Goal: Task Accomplishment & Management: Use online tool/utility

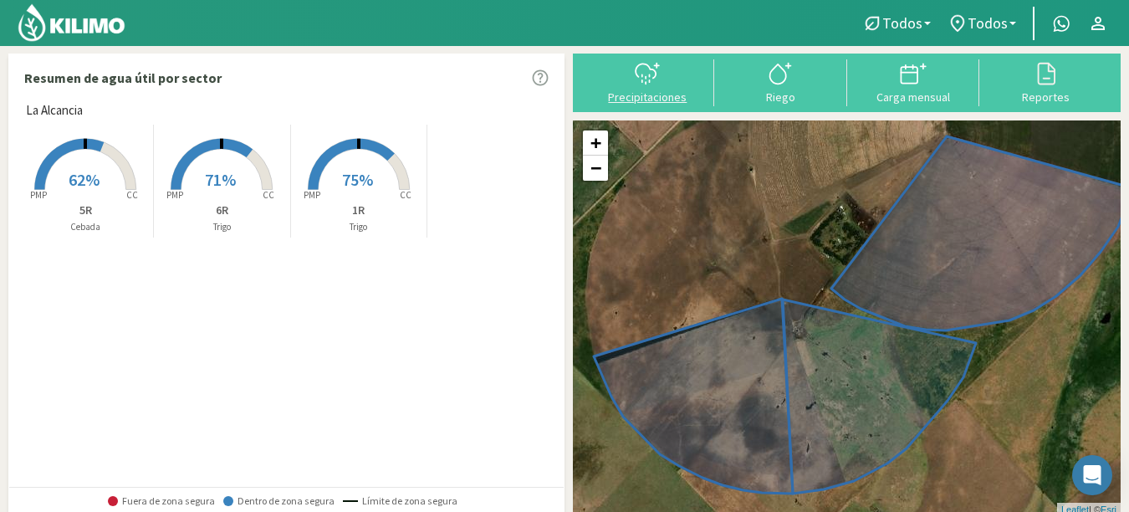
click at [642, 85] on icon at bounding box center [647, 73] width 27 height 27
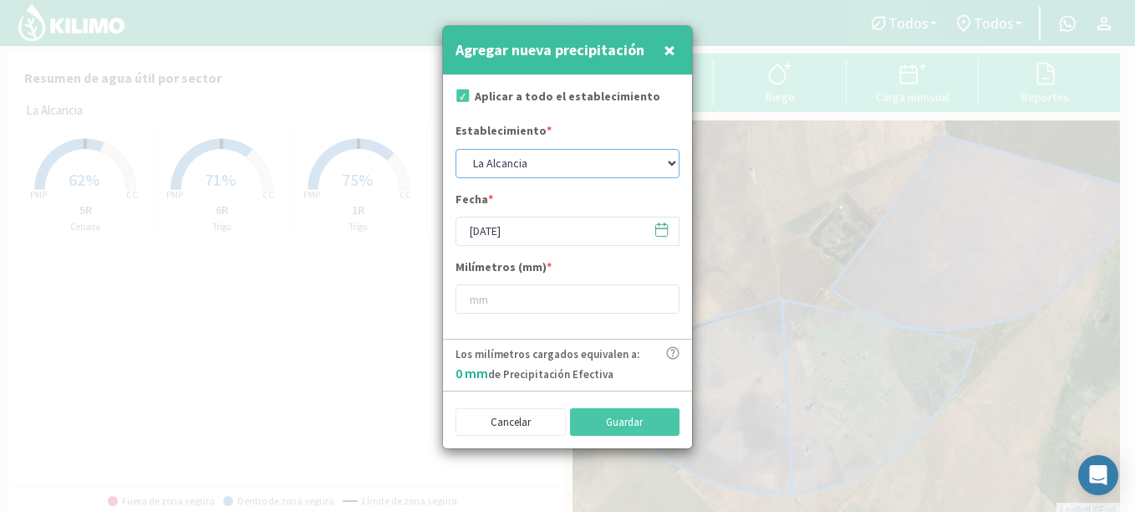
click at [673, 161] on select "La Alcancia" at bounding box center [568, 163] width 224 height 29
click at [662, 234] on icon at bounding box center [662, 230] width 16 height 16
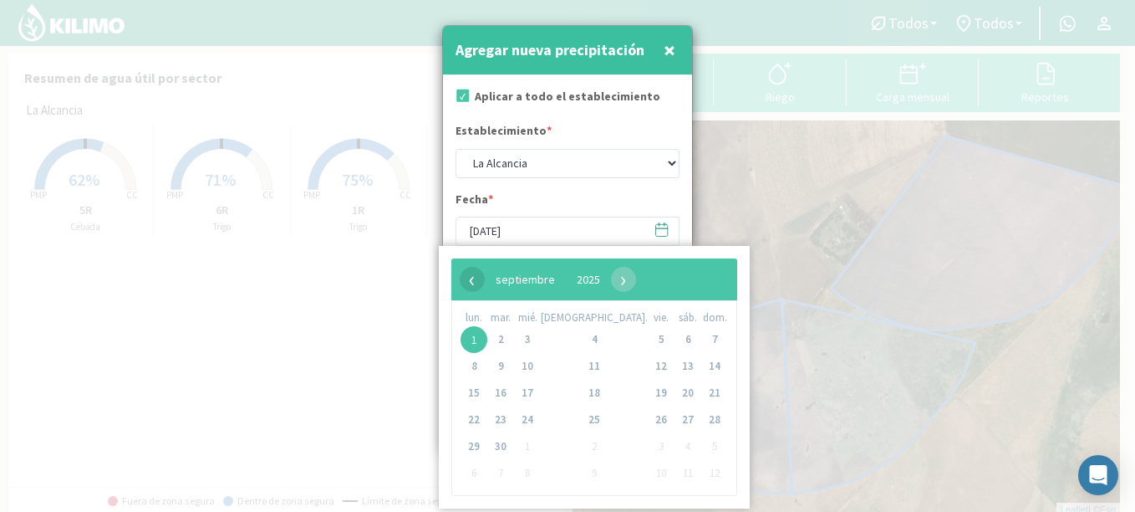
click at [473, 287] on span "‹" at bounding box center [472, 279] width 25 height 25
click at [701, 446] on span "31" at bounding box center [714, 446] width 27 height 27
type input "31/08/2025"
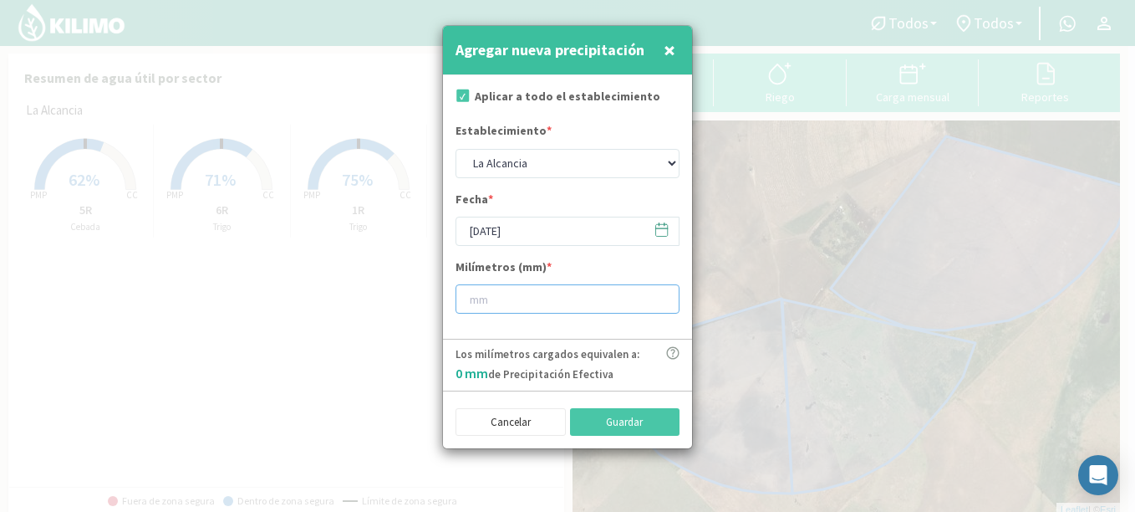
click at [589, 303] on input "number" at bounding box center [568, 298] width 224 height 29
type input "27"
click at [610, 423] on button "Guardar" at bounding box center [625, 422] width 110 height 28
type input "01/09/2025"
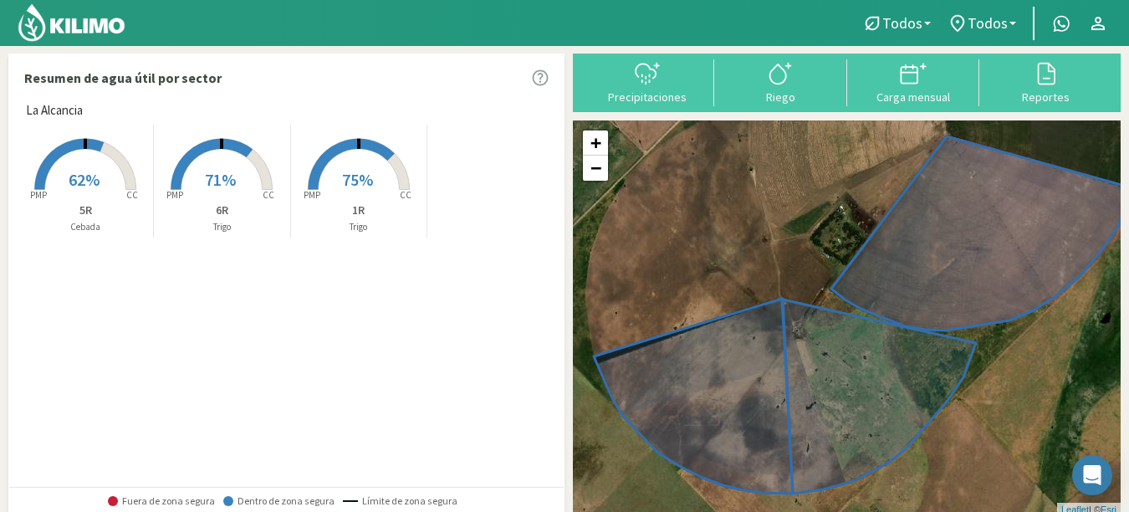
click at [81, 142] on icon at bounding box center [68, 164] width 69 height 51
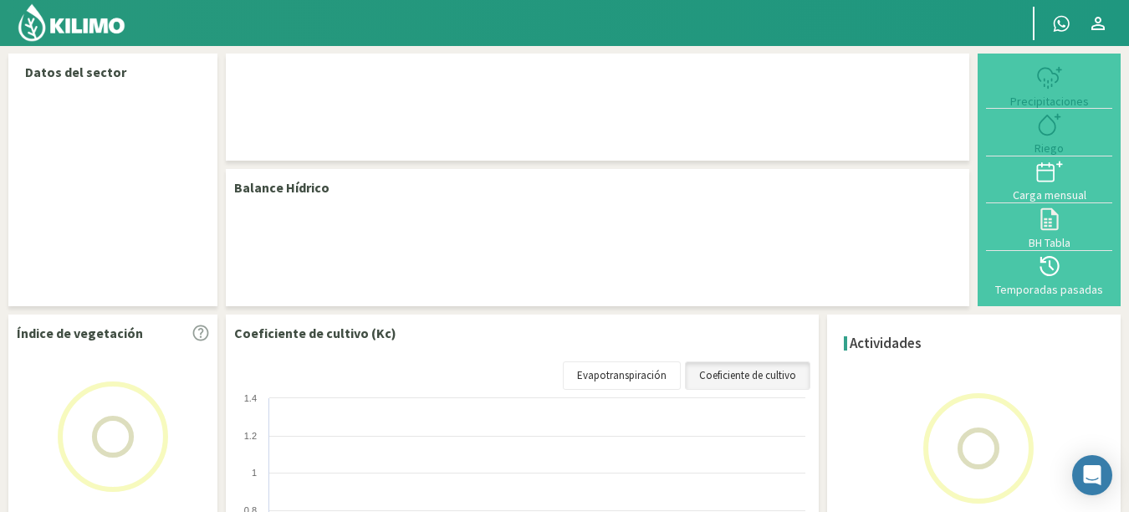
select select "1: Object"
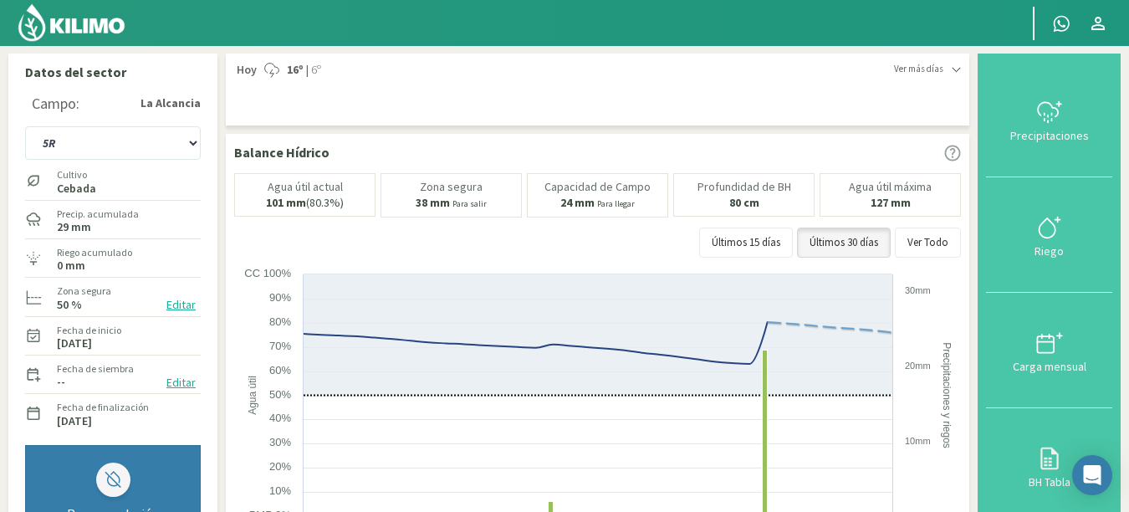
click at [85, 24] on img at bounding box center [72, 23] width 110 height 40
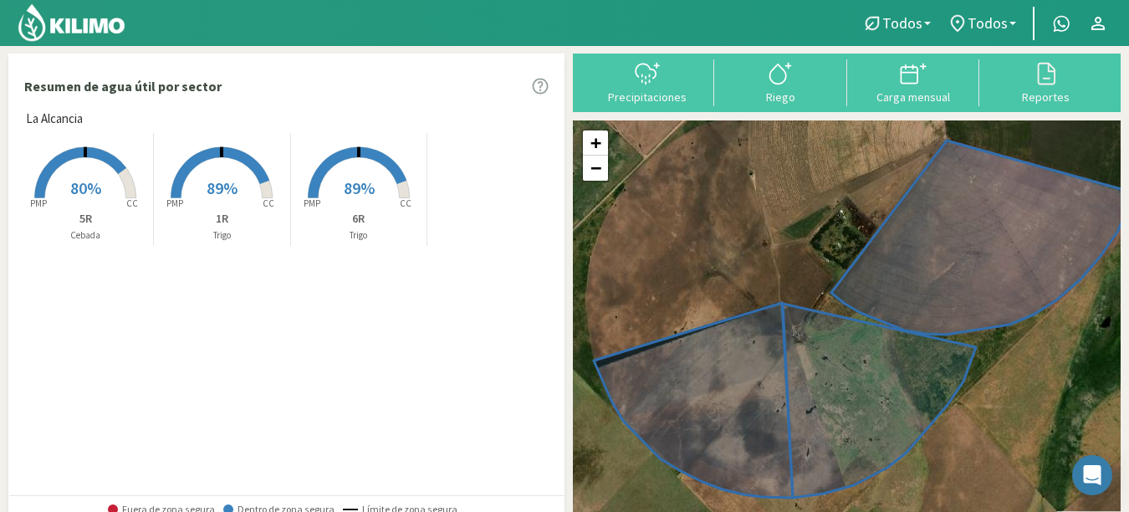
click at [95, 190] on span "80%" at bounding box center [85, 187] width 31 height 21
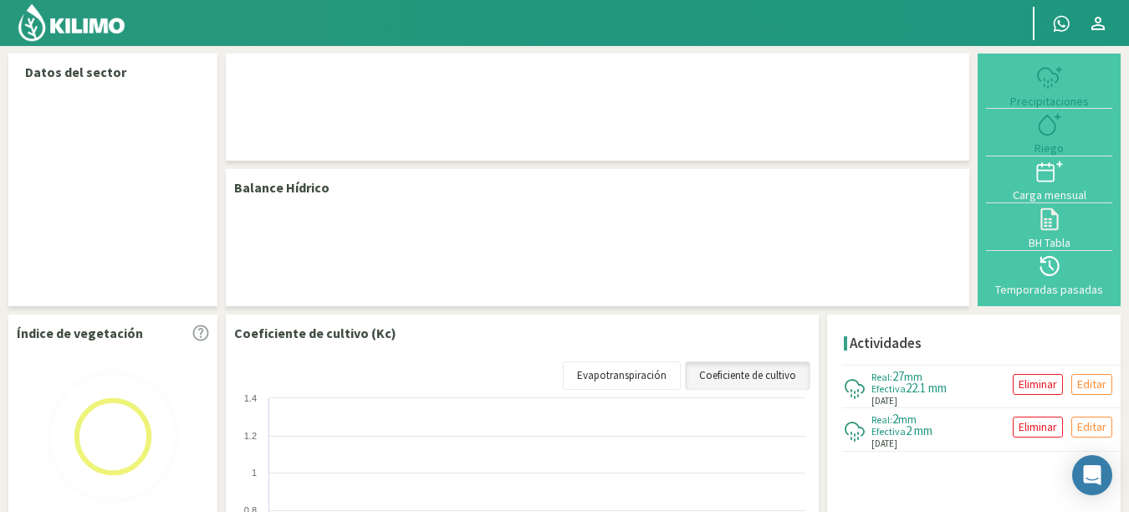
select select "1: Object"
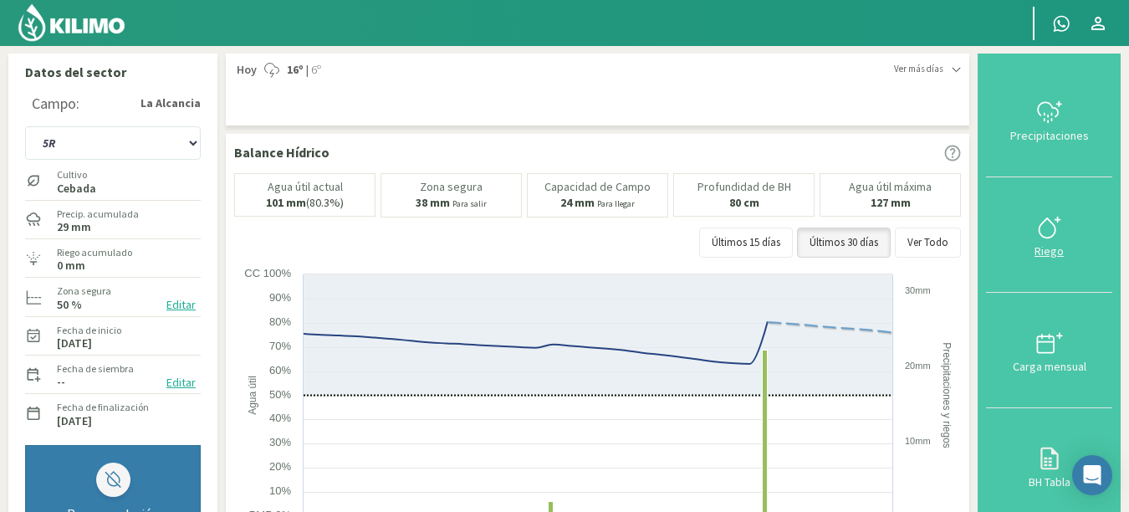
click at [1057, 226] on icon at bounding box center [1049, 227] width 27 height 27
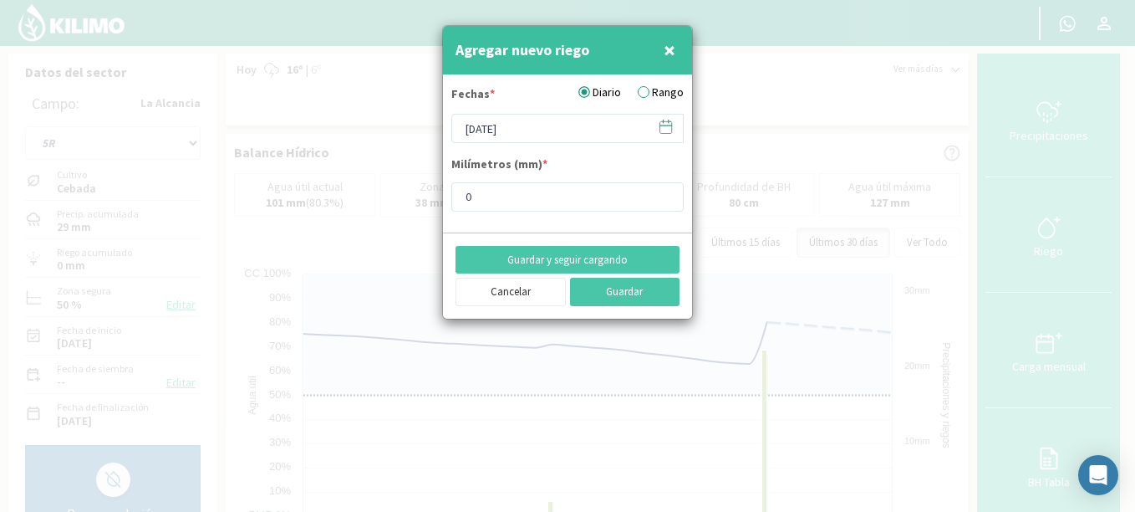
click at [644, 92] on label "Rango" at bounding box center [661, 93] width 46 height 18
click at [0, 0] on input "Rango" at bounding box center [0, 0] width 0 height 0
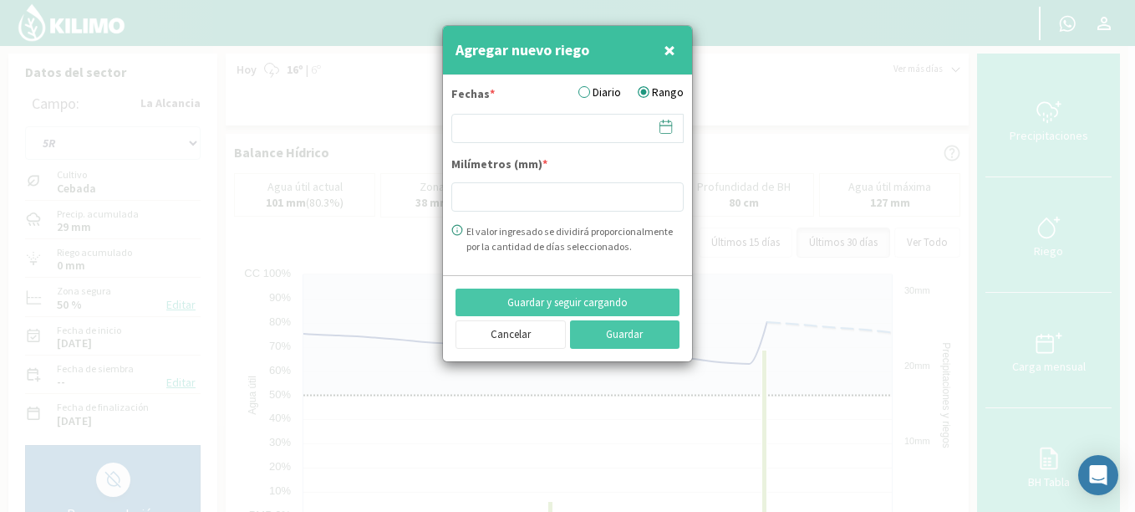
click at [662, 126] on icon at bounding box center [666, 127] width 16 height 16
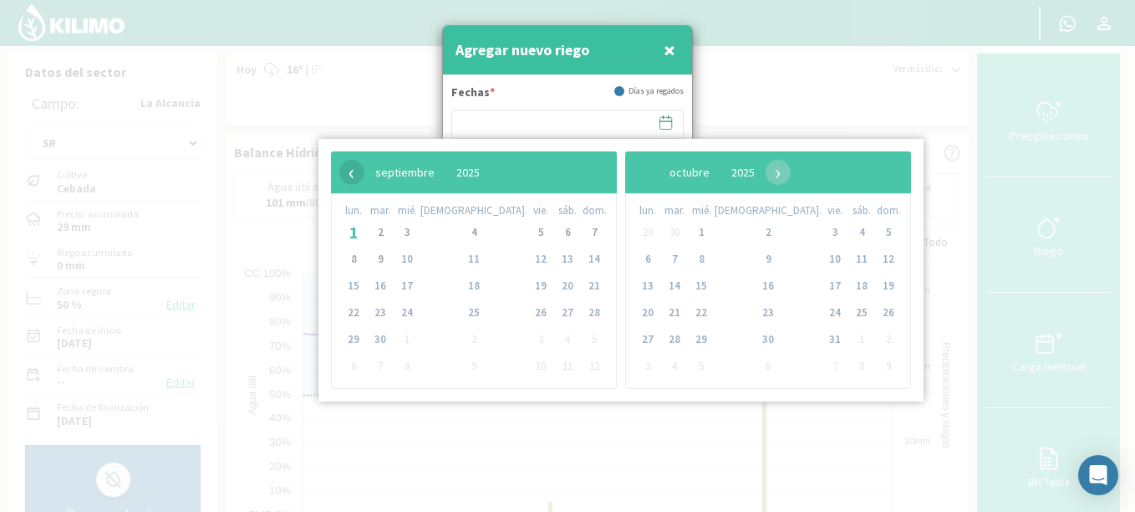
click at [349, 175] on span "‹" at bounding box center [351, 172] width 25 height 25
click at [354, 338] on span "25" at bounding box center [353, 339] width 27 height 27
click at [420, 342] on span "27" at bounding box center [407, 339] width 27 height 27
type input "25/08/2025 - 27/08/2025"
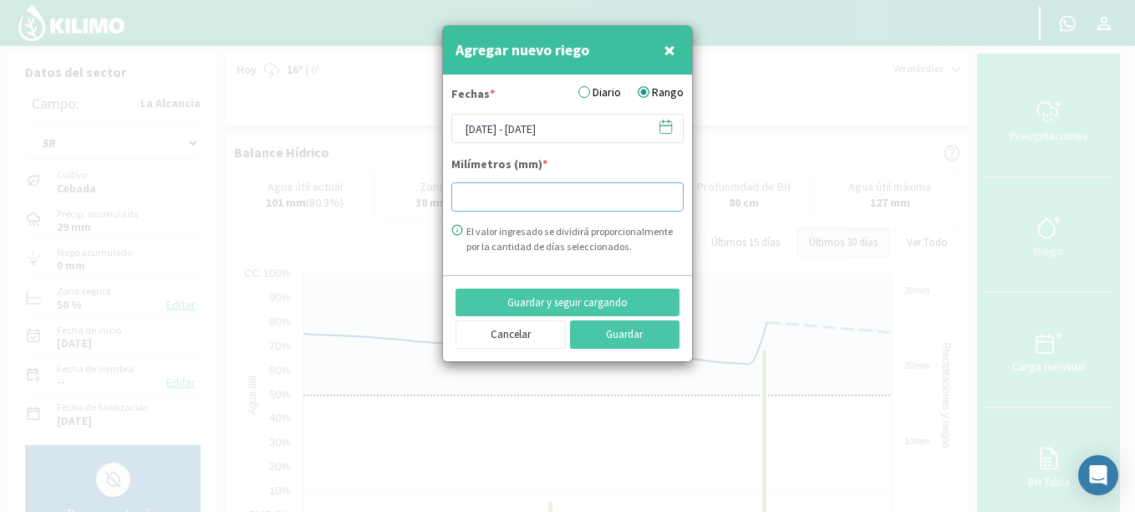
click at [538, 199] on input "number" at bounding box center [567, 196] width 232 height 29
type input "10"
click at [558, 299] on button "Guardar y seguir cargando" at bounding box center [568, 302] width 224 height 28
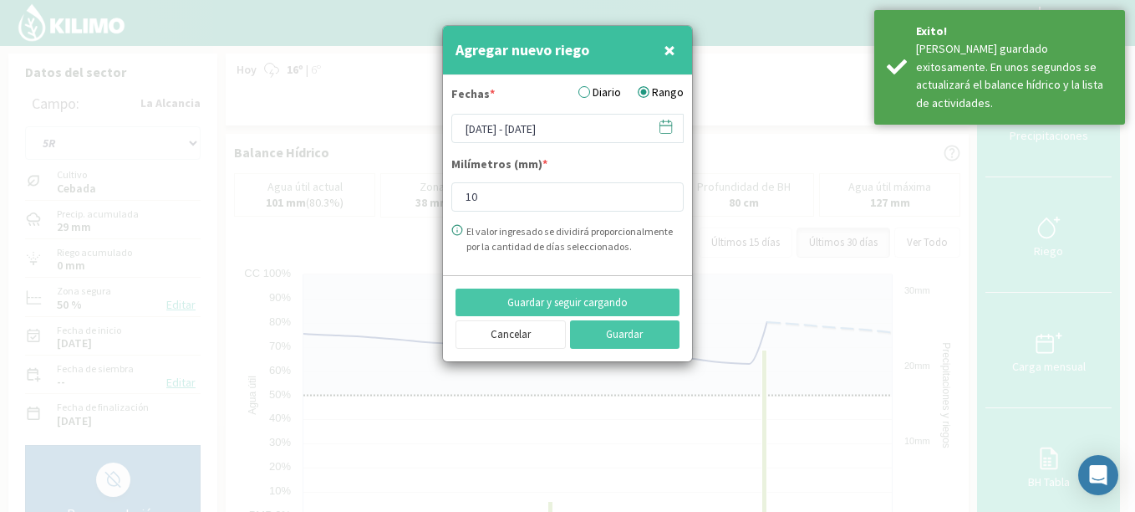
click at [667, 126] on icon at bounding box center [666, 127] width 16 height 16
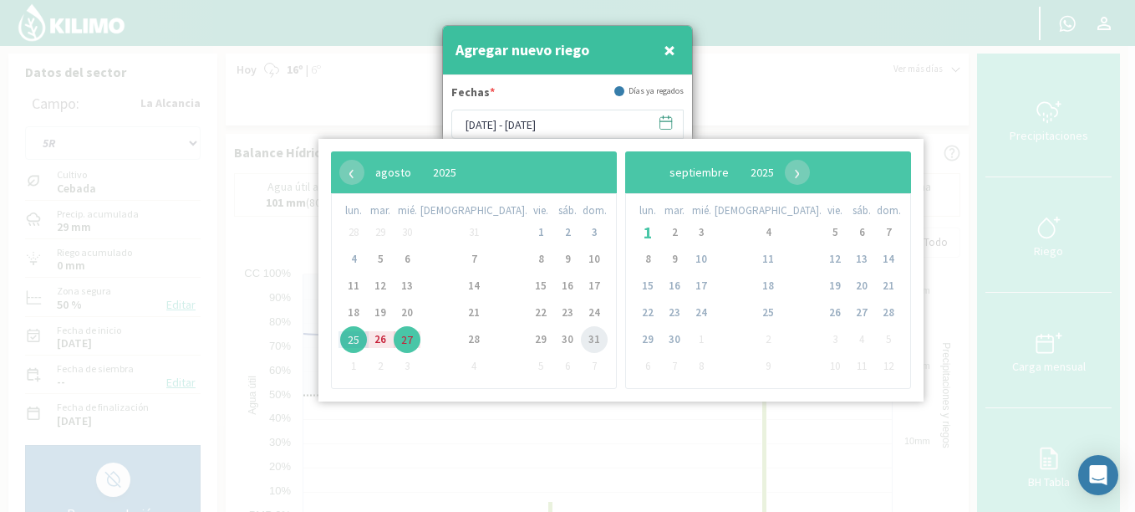
click at [581, 335] on span "31" at bounding box center [594, 339] width 27 height 27
click at [634, 230] on span "1" at bounding box center [647, 232] width 27 height 27
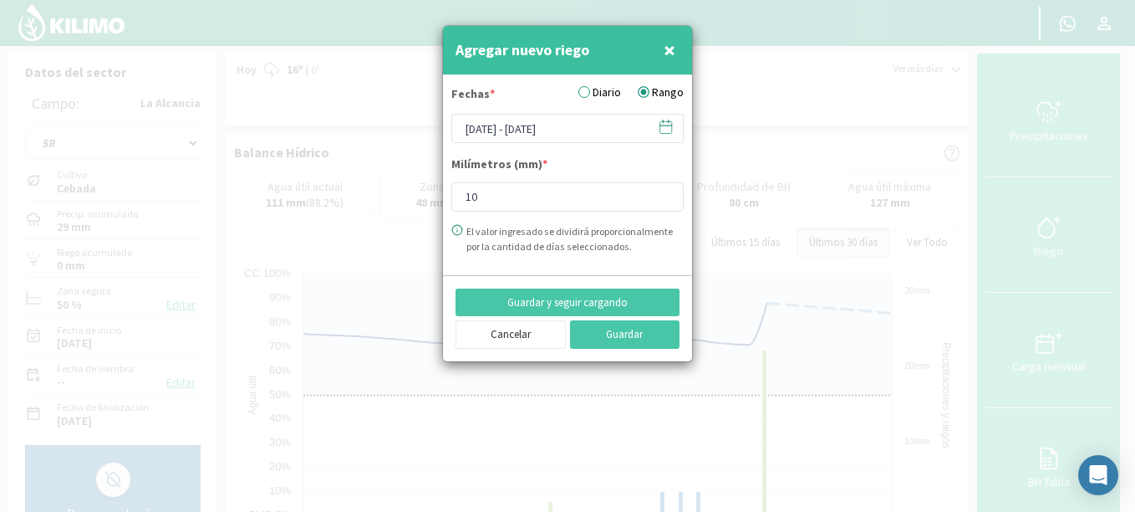
click at [670, 125] on icon at bounding box center [666, 125] width 12 height 0
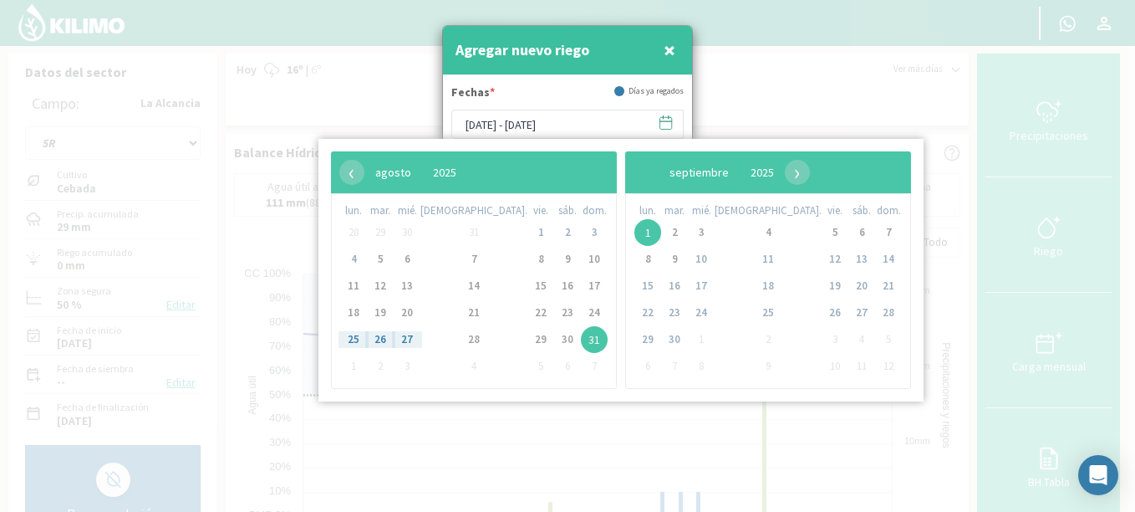
click at [527, 234] on span "1" at bounding box center [540, 232] width 27 height 27
click at [581, 339] on span "31" at bounding box center [594, 339] width 27 height 27
click at [389, 261] on span "5" at bounding box center [380, 259] width 27 height 27
click at [461, 256] on span "7" at bounding box center [474, 259] width 27 height 27
type input "05/08/2025 - 07/08/2025"
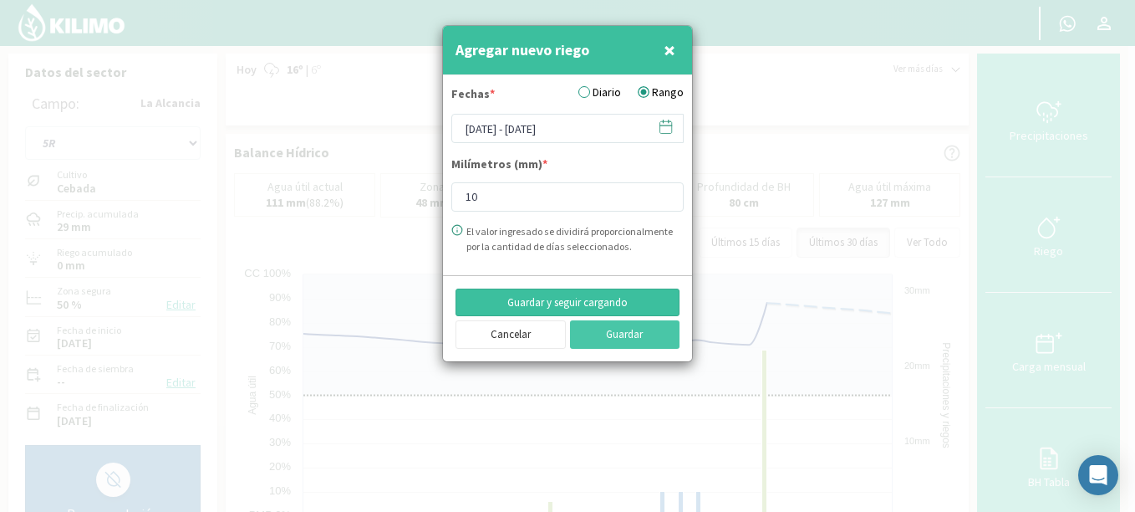
click at [579, 303] on button "Guardar y seguir cargando" at bounding box center [568, 302] width 224 height 28
click at [606, 331] on button "Guardar" at bounding box center [625, 334] width 110 height 28
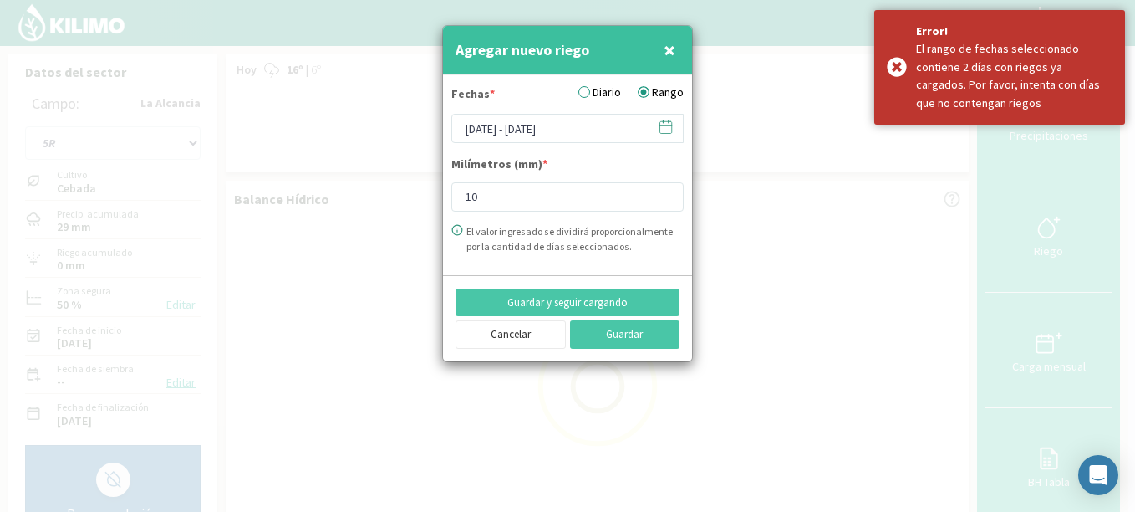
click at [670, 54] on span "×" at bounding box center [670, 50] width 12 height 28
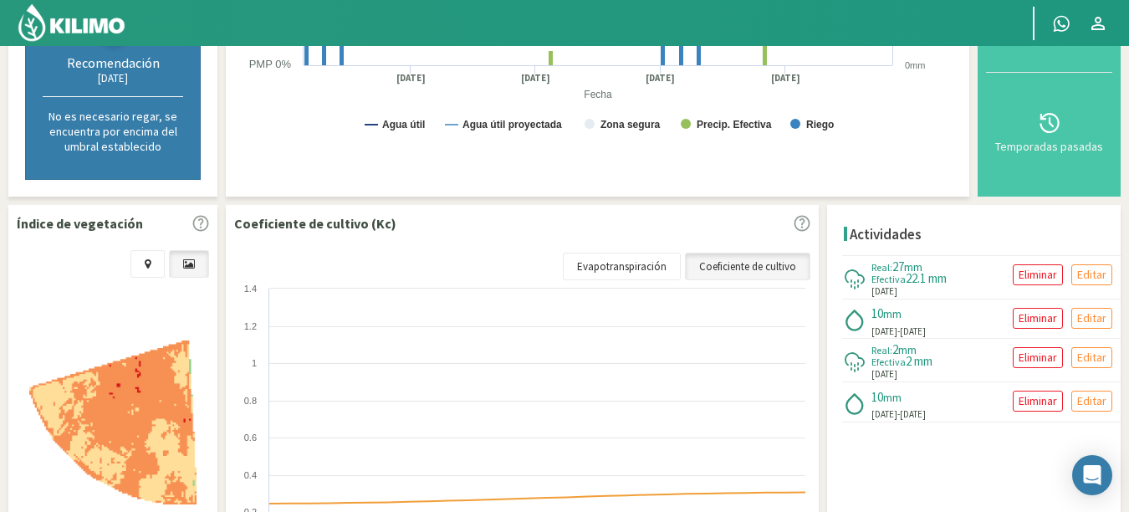
scroll to position [448, 0]
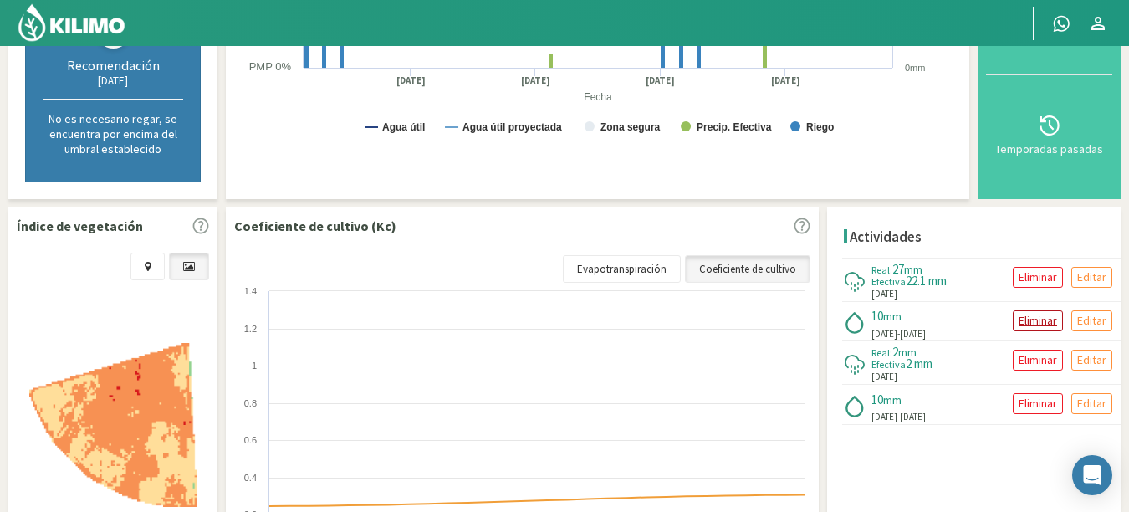
click at [1054, 320] on p "Eliminar" at bounding box center [1037, 320] width 38 height 19
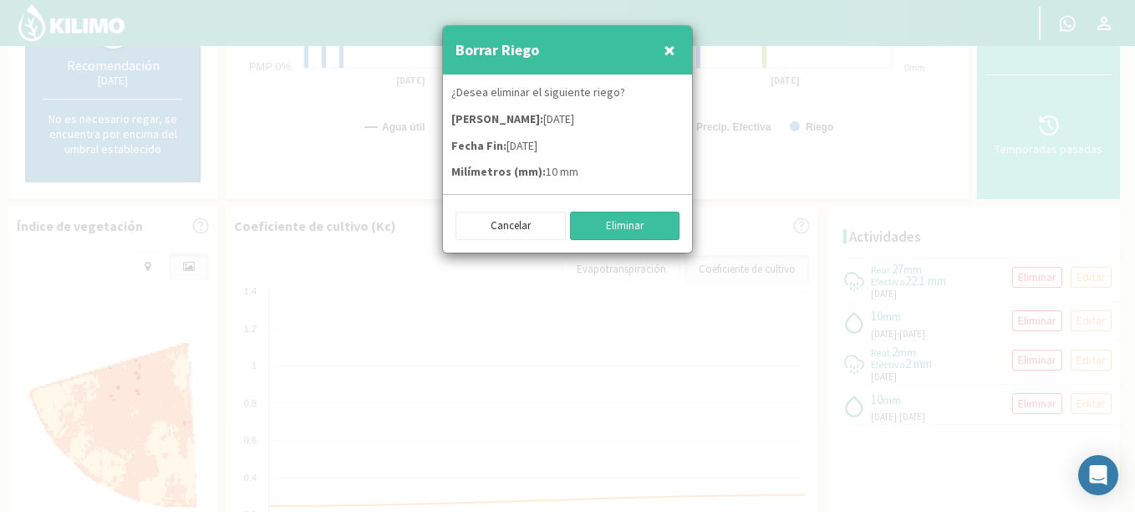
click at [636, 226] on button "Eliminar" at bounding box center [625, 225] width 110 height 28
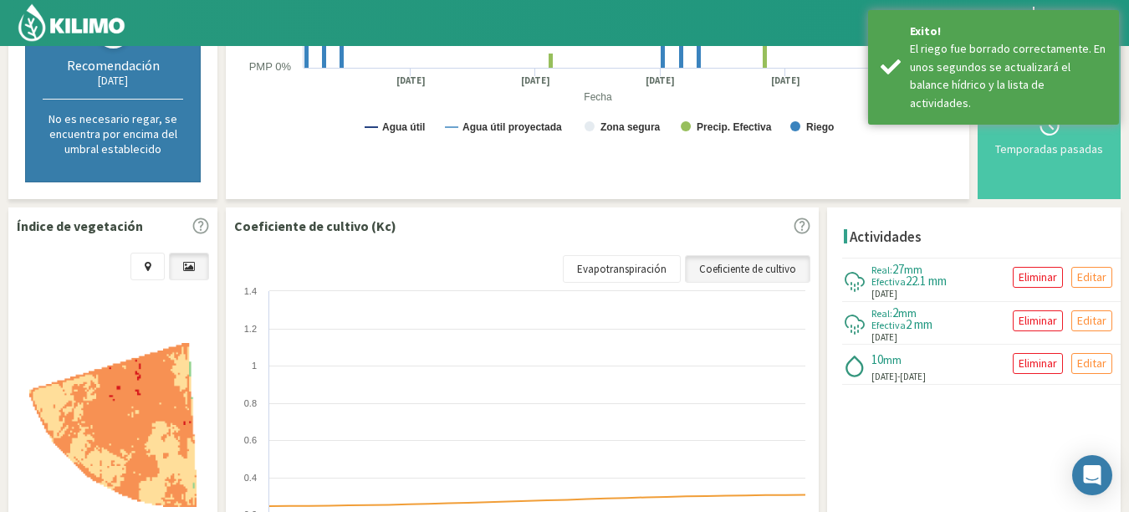
click at [96, 24] on img at bounding box center [72, 23] width 110 height 40
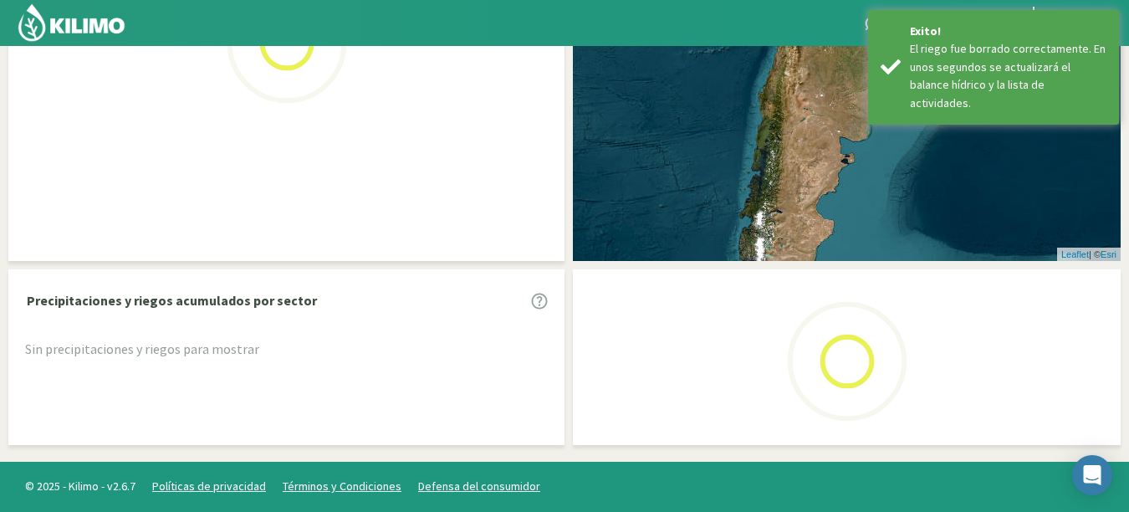
scroll to position [448, 0]
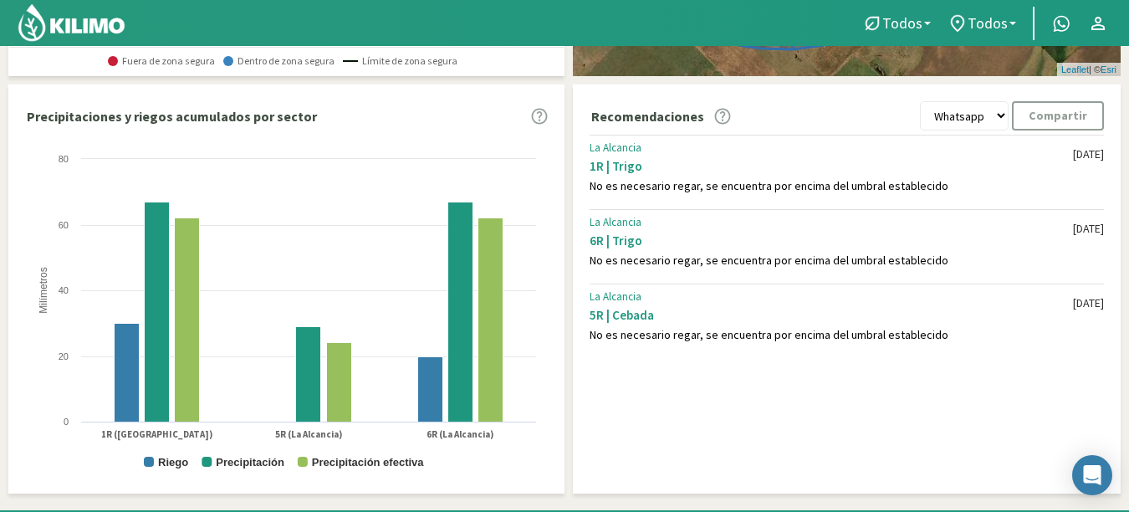
click at [66, 25] on img at bounding box center [72, 23] width 110 height 40
